Goal: Task Accomplishment & Management: Complete application form

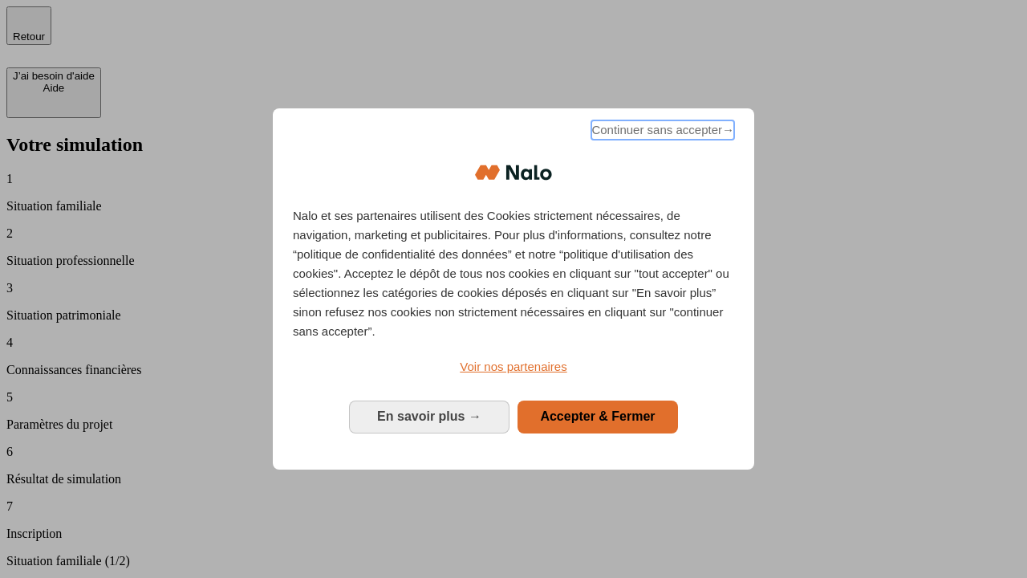
click at [661, 132] on span "Continuer sans accepter →" at bounding box center [662, 129] width 143 height 19
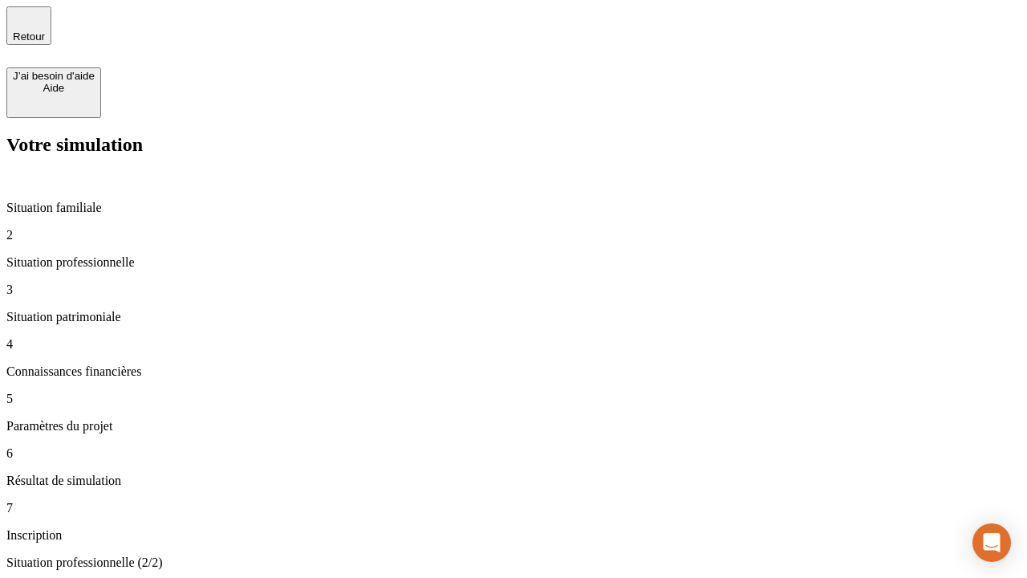
type input "30 000"
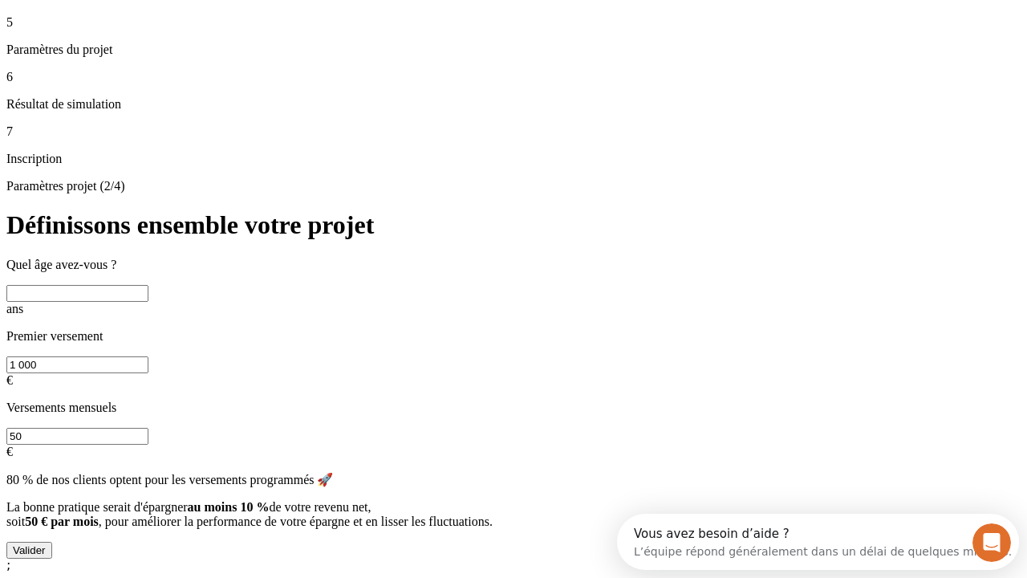
scroll to position [30, 0]
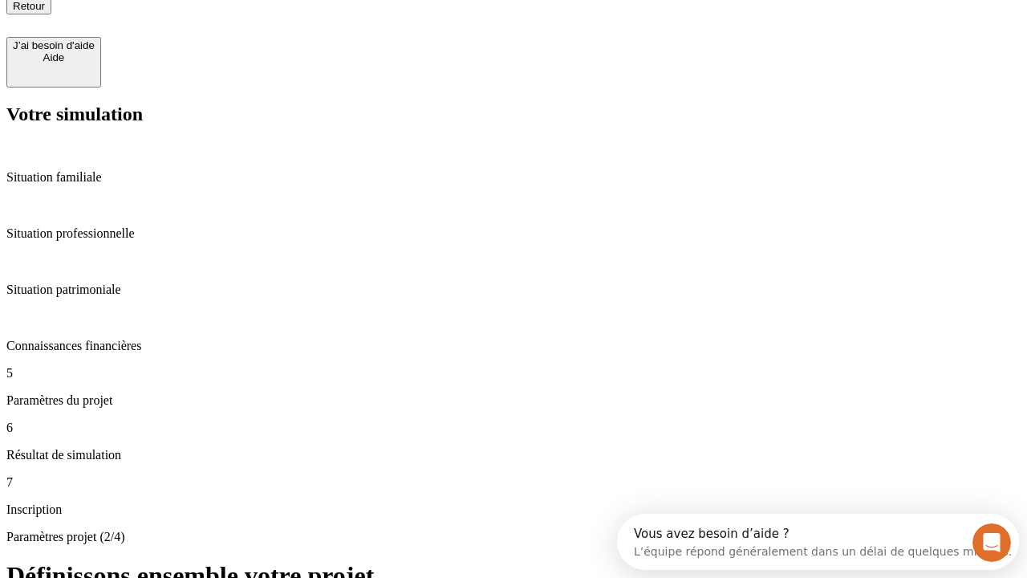
type input "25"
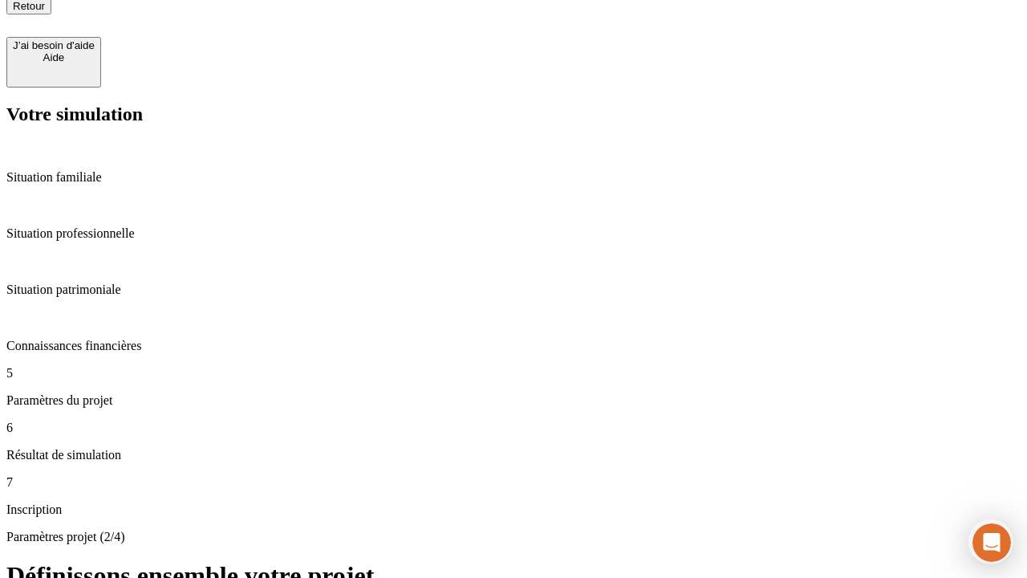
type input "1 000"
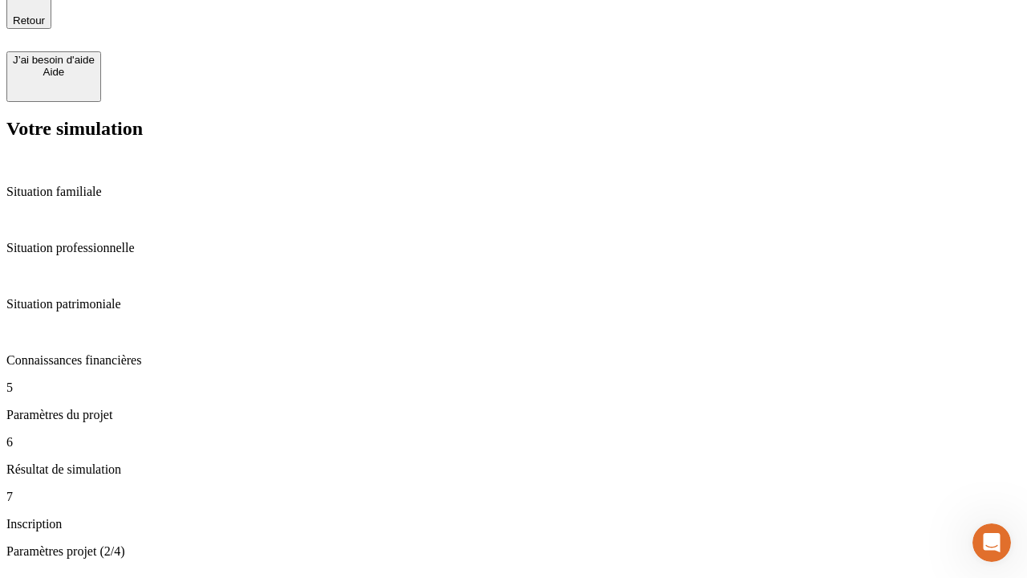
type input "640"
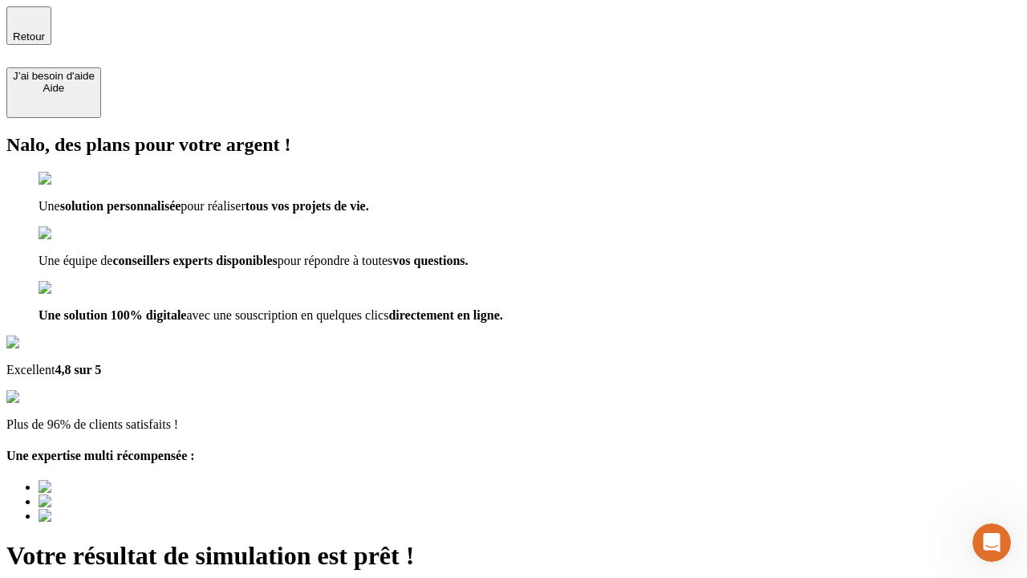
type input "[EMAIL_ADDRESS][PERSON_NAME][DOMAIN_NAME]"
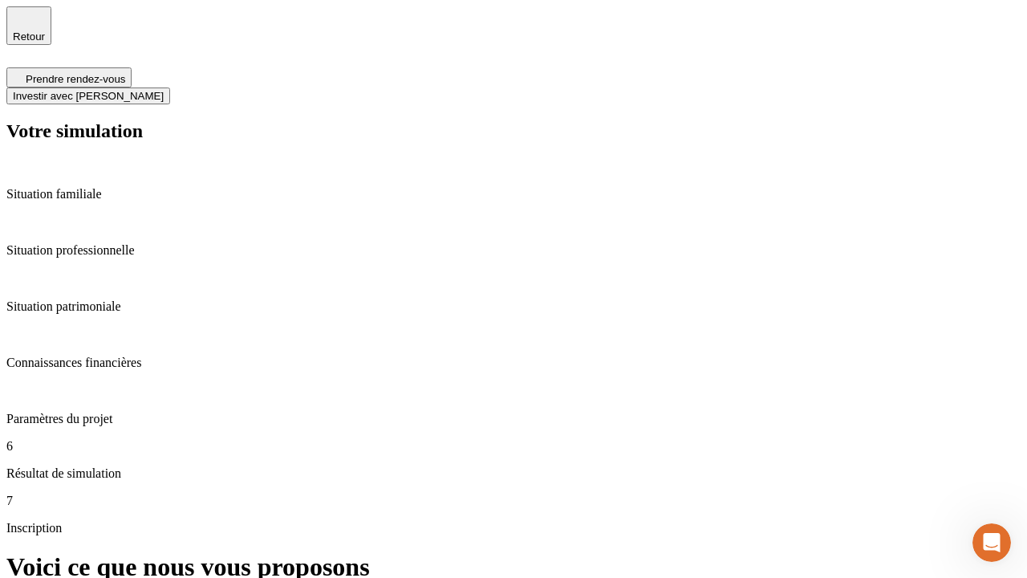
click at [164, 90] on span "Investir avec [PERSON_NAME]" at bounding box center [88, 96] width 151 height 12
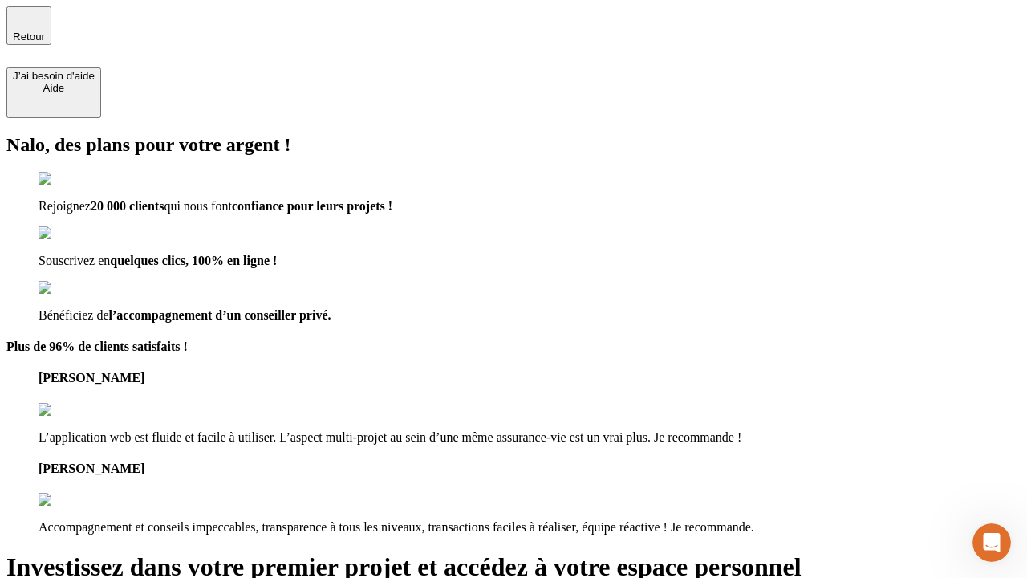
type input "abc"
